Goal: Information Seeking & Learning: Learn about a topic

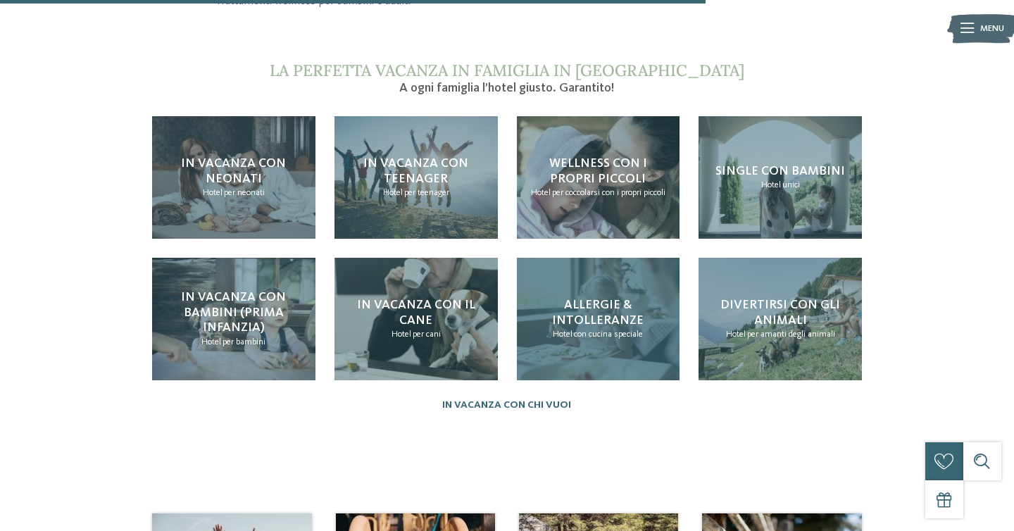
scroll to position [1334, 0]
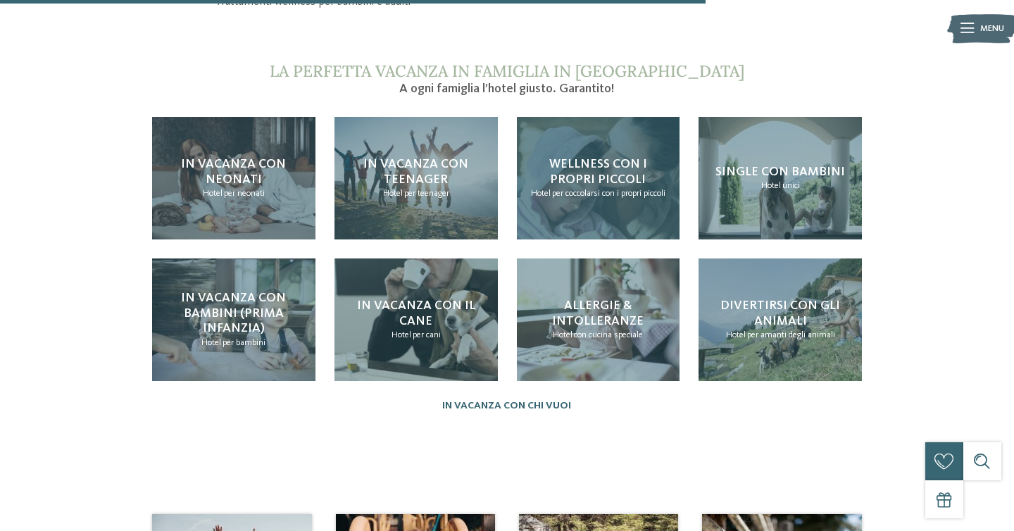
click at [594, 196] on span "per coccolarsi con i propri piccoli" at bounding box center [608, 193] width 113 height 9
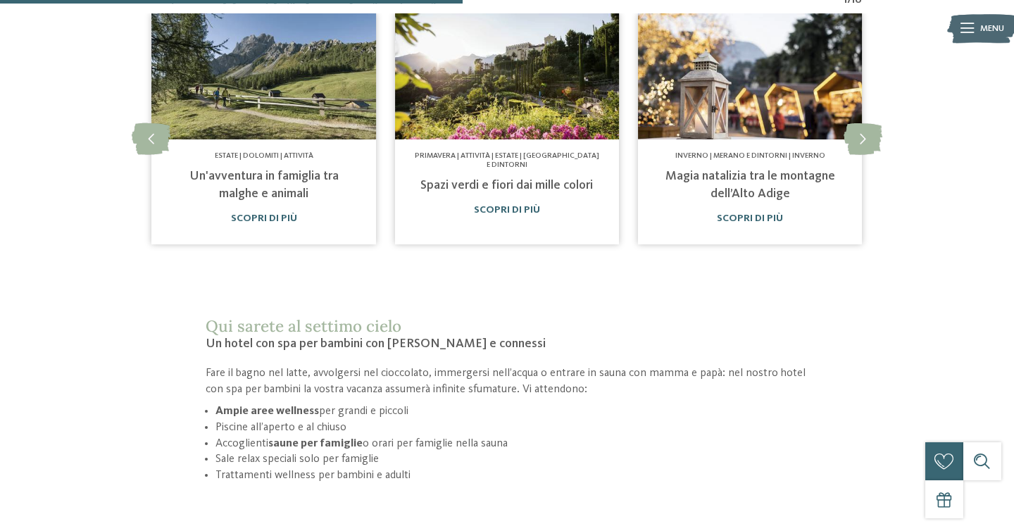
scroll to position [873, 0]
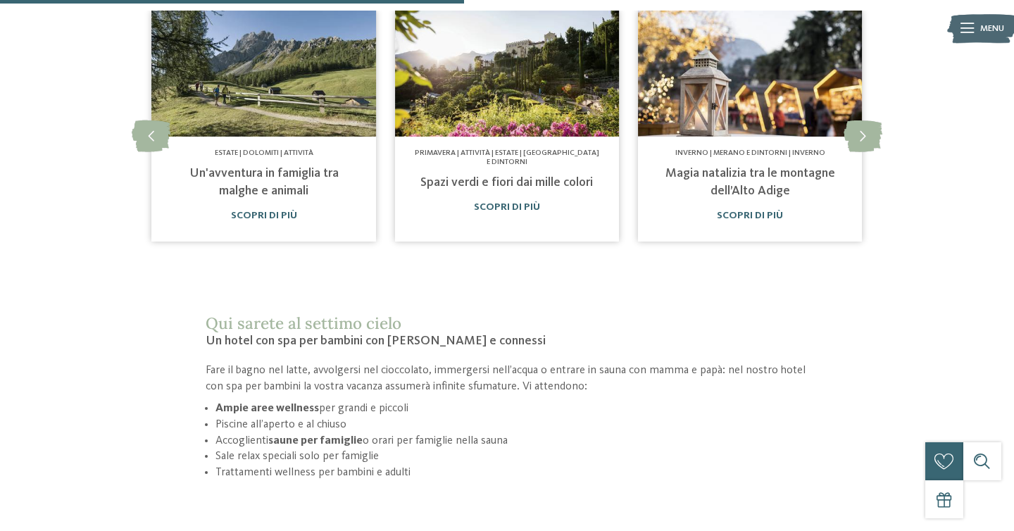
click at [776, 229] on div "Inverno | Merano e dintorni | Inverno Magia natalizia tra le montagne dell’[GEO…" at bounding box center [750, 189] width 224 height 104
click at [769, 220] on link "Scopri di più" at bounding box center [750, 215] width 66 height 10
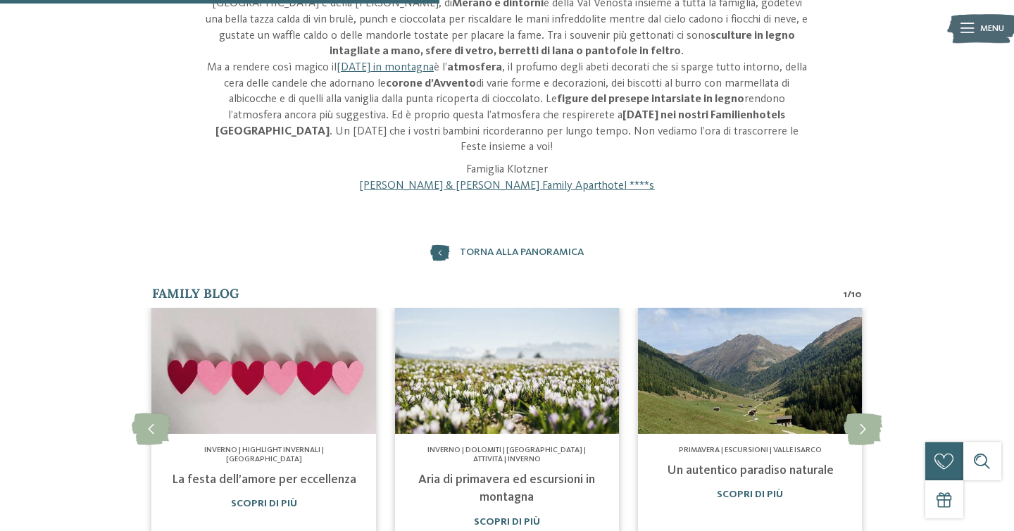
scroll to position [549, 0]
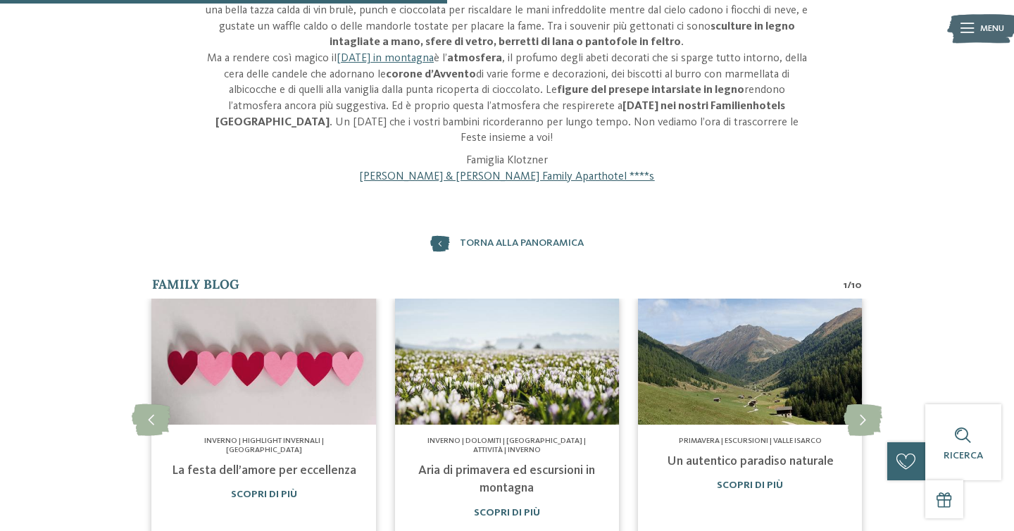
click at [568, 171] on link "Heidi & Edith Family Aparthotel ****s" at bounding box center [506, 176] width 295 height 11
